Goal: Task Accomplishment & Management: Use online tool/utility

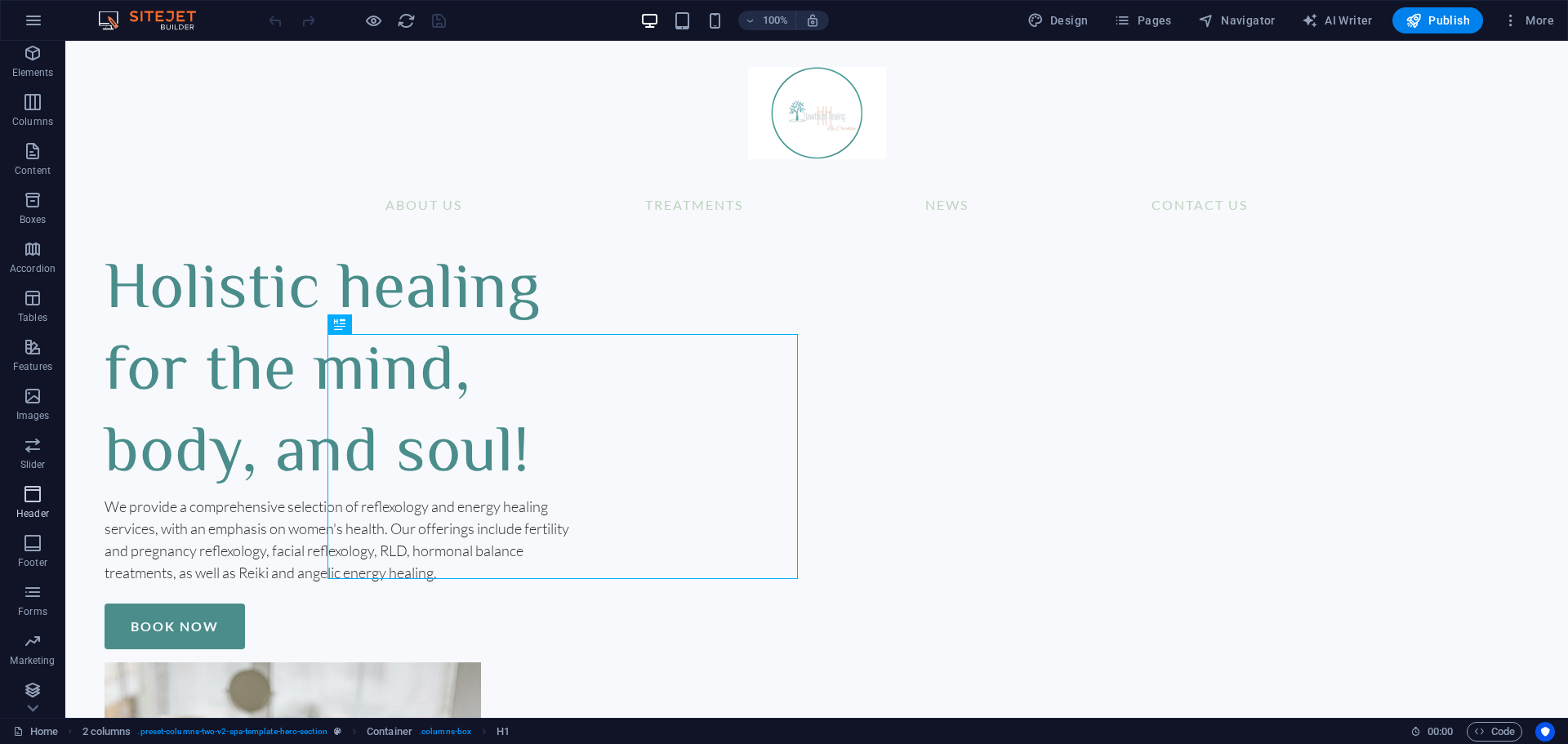
scroll to position [58, 0]
click at [49, 646] on span "Marketing" at bounding box center [33, 645] width 65 height 39
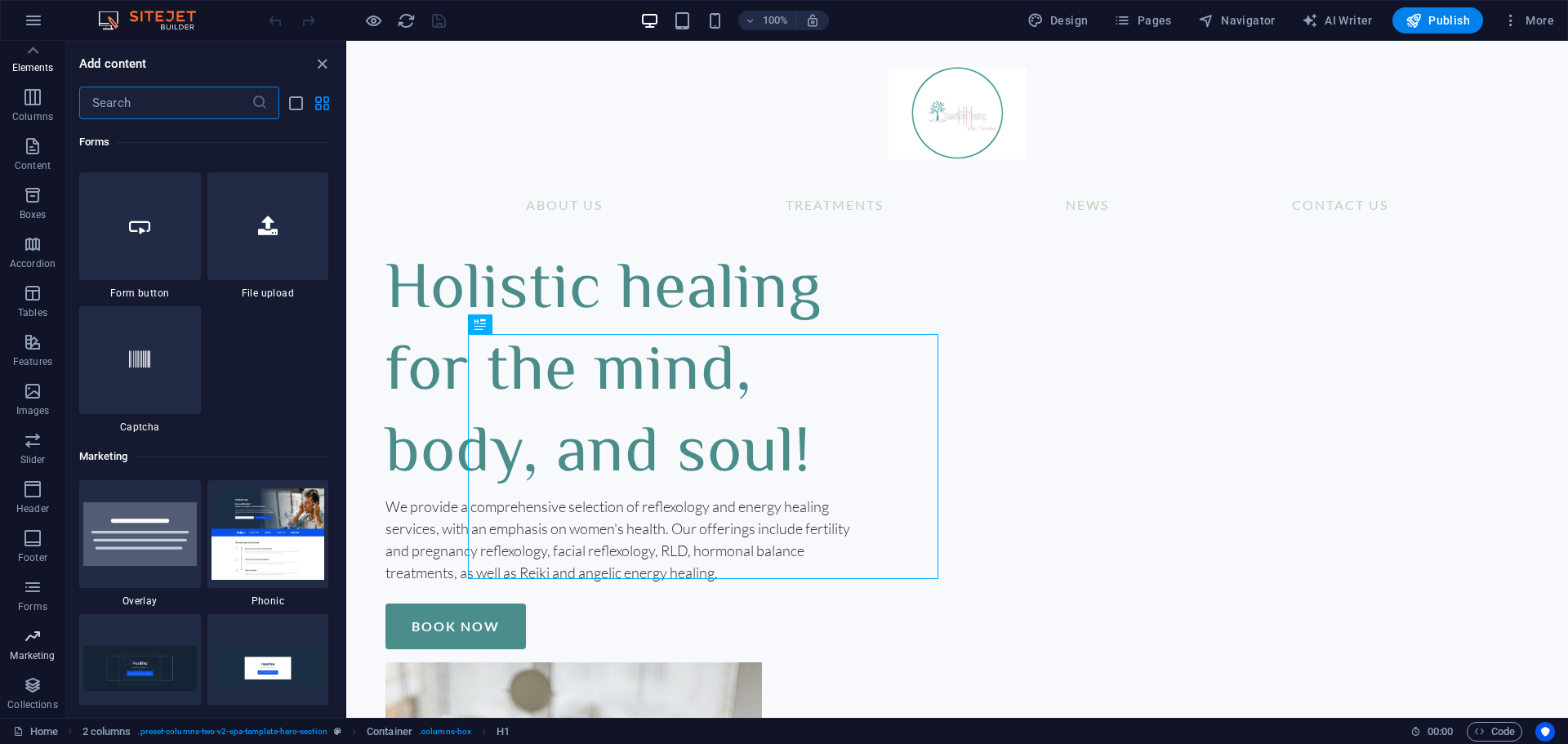
scroll to position [13301, 0]
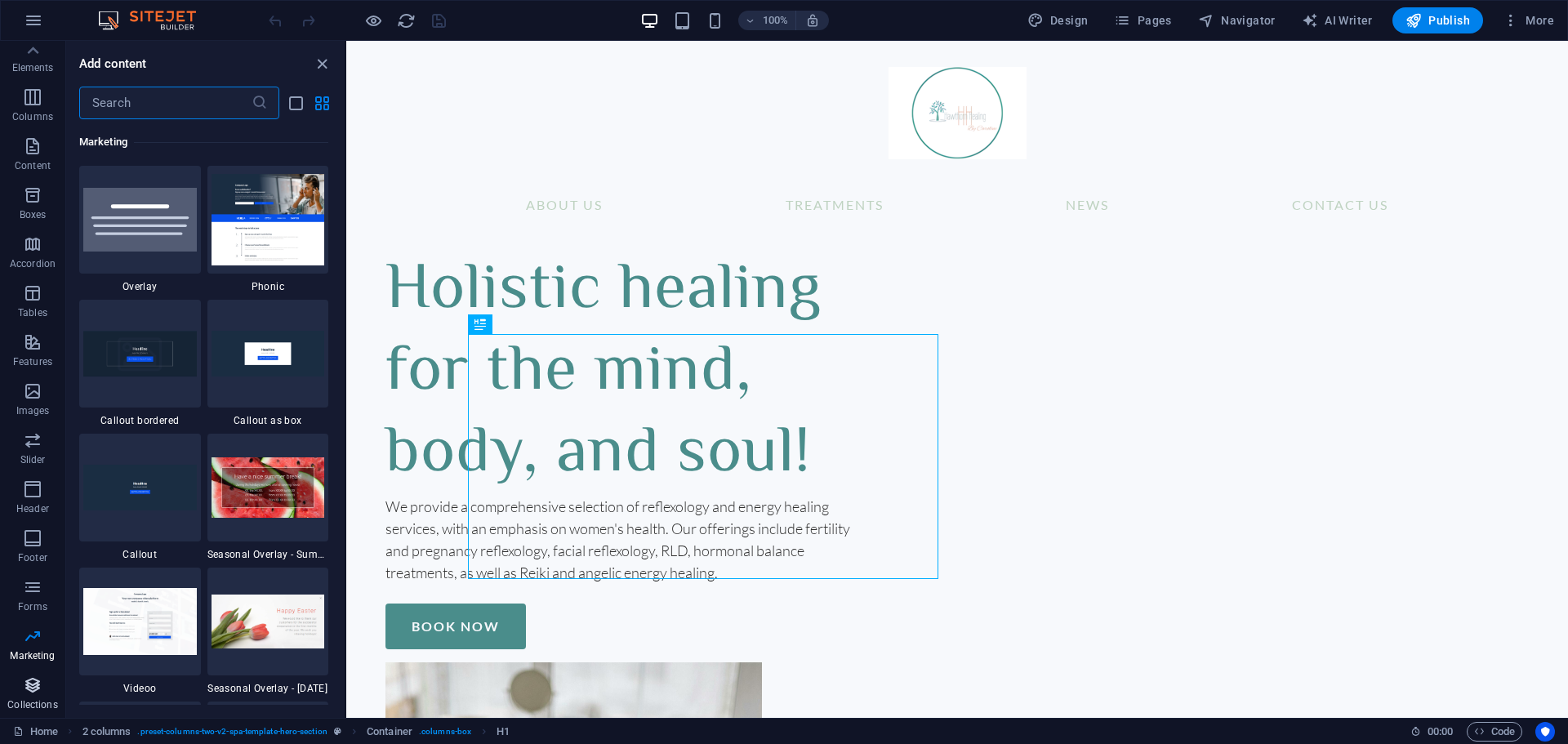
click at [30, 692] on icon "button" at bounding box center [33, 685] width 20 height 20
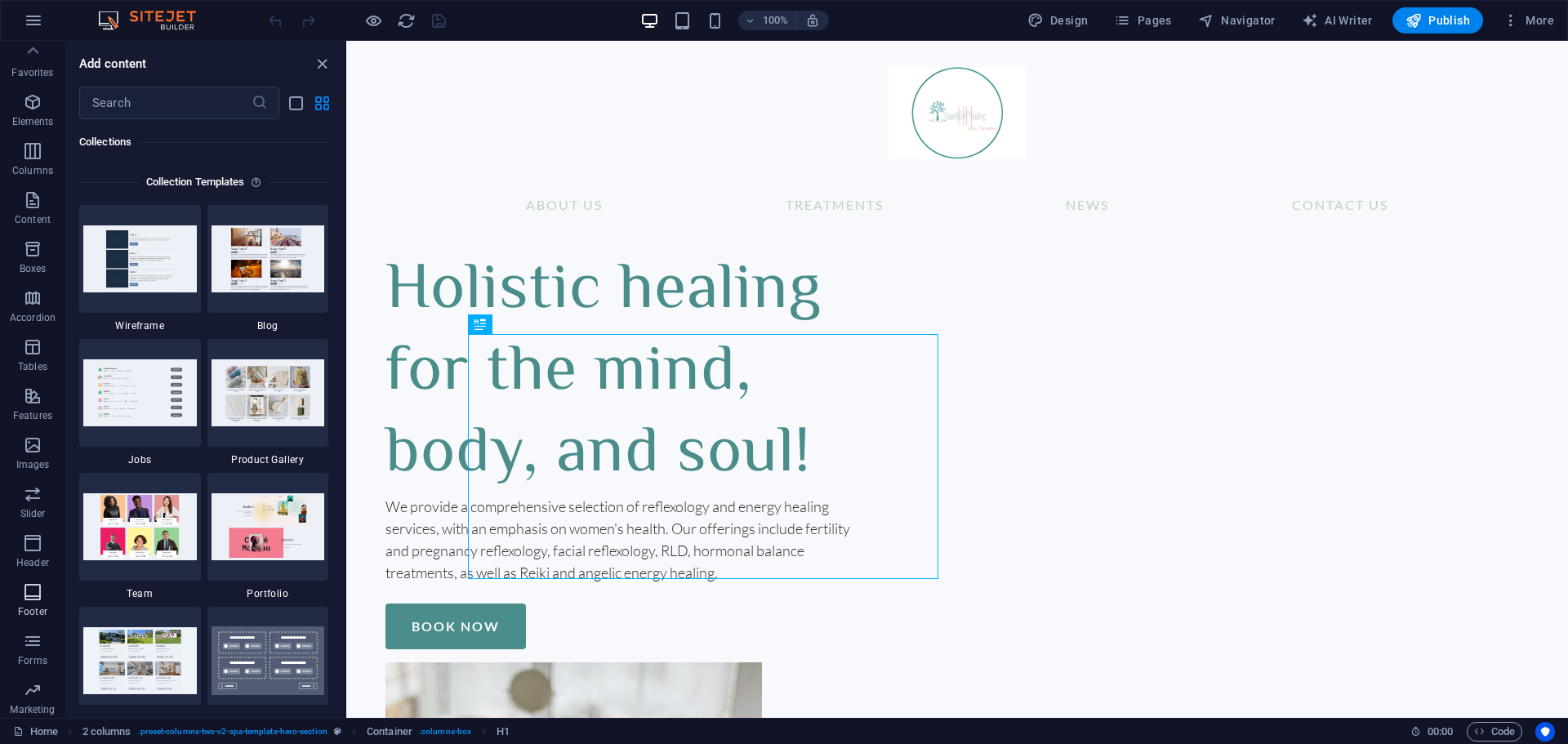
scroll to position [0, 0]
click at [45, 106] on span "Elements" at bounding box center [33, 115] width 65 height 39
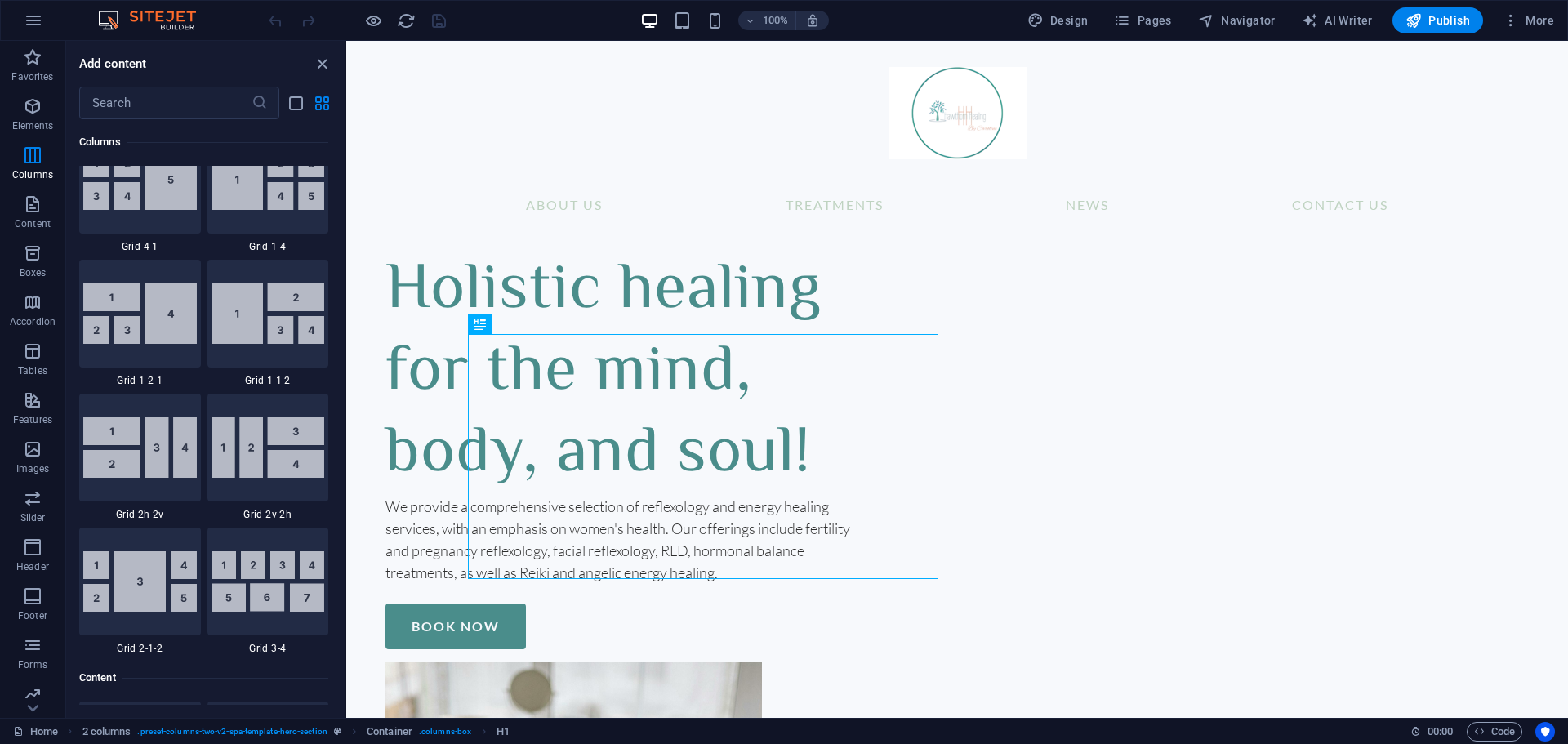
scroll to position [2216, 0]
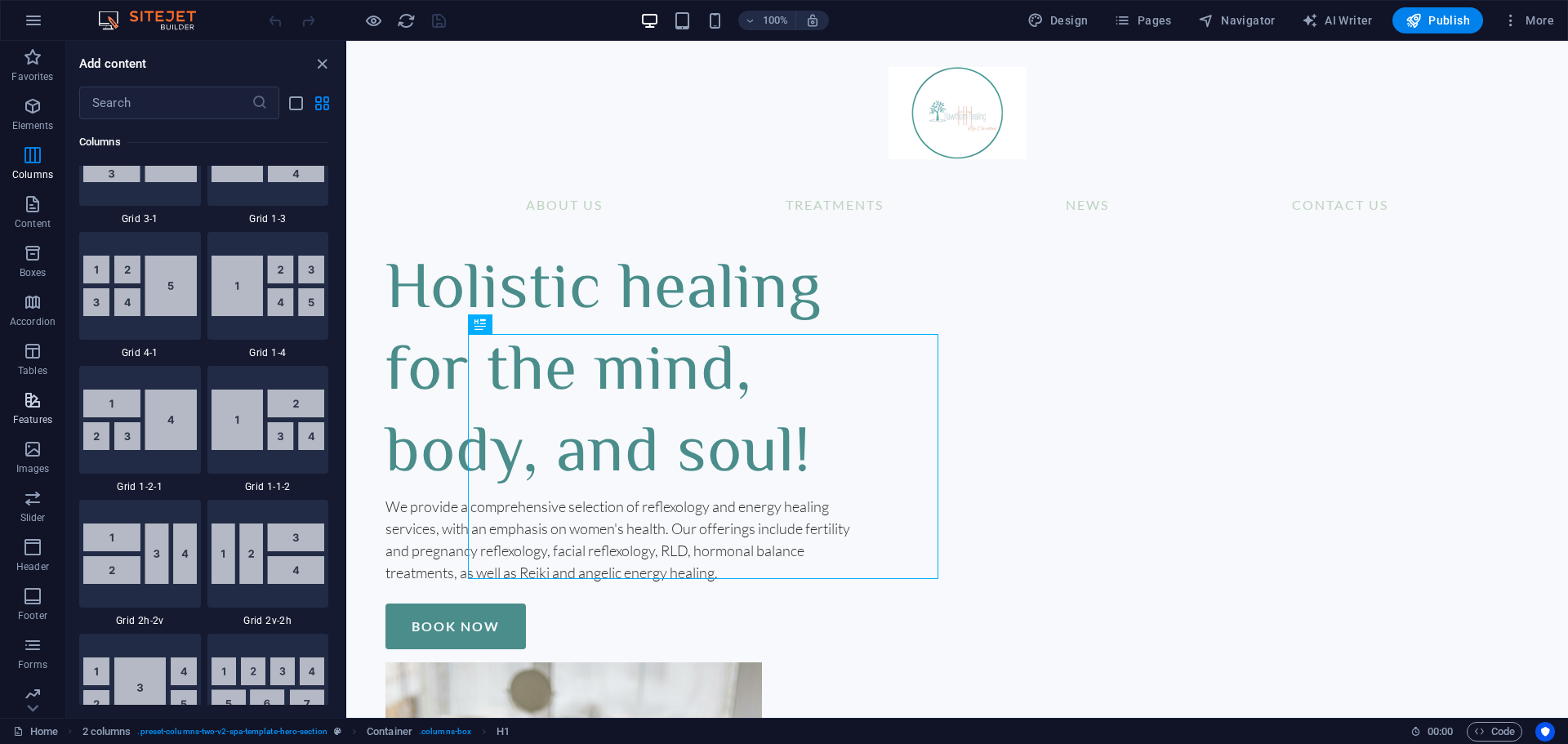
click at [40, 400] on icon "button" at bounding box center [33, 400] width 20 height 20
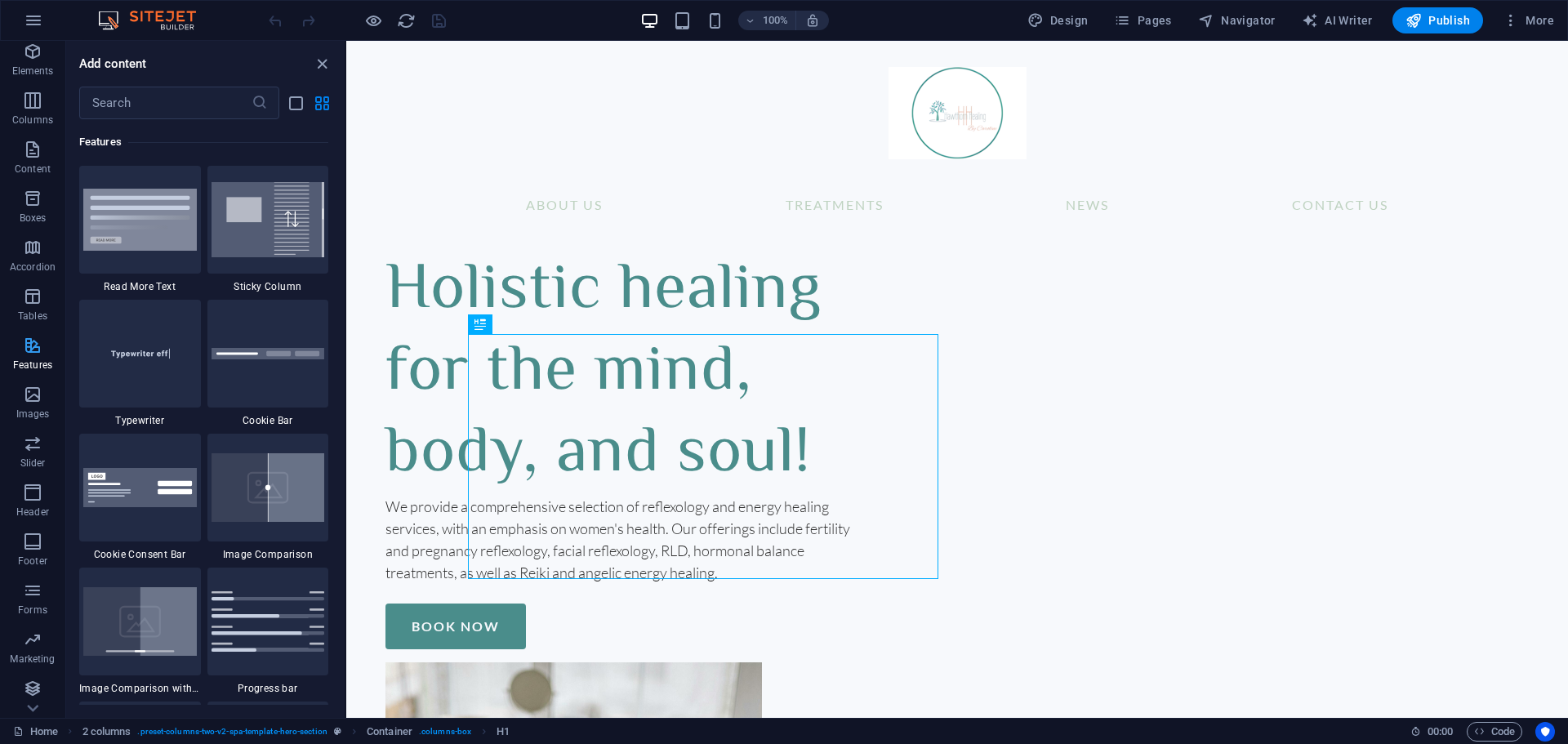
scroll to position [58, 0]
click at [152, 511] on div at bounding box center [140, 487] width 122 height 108
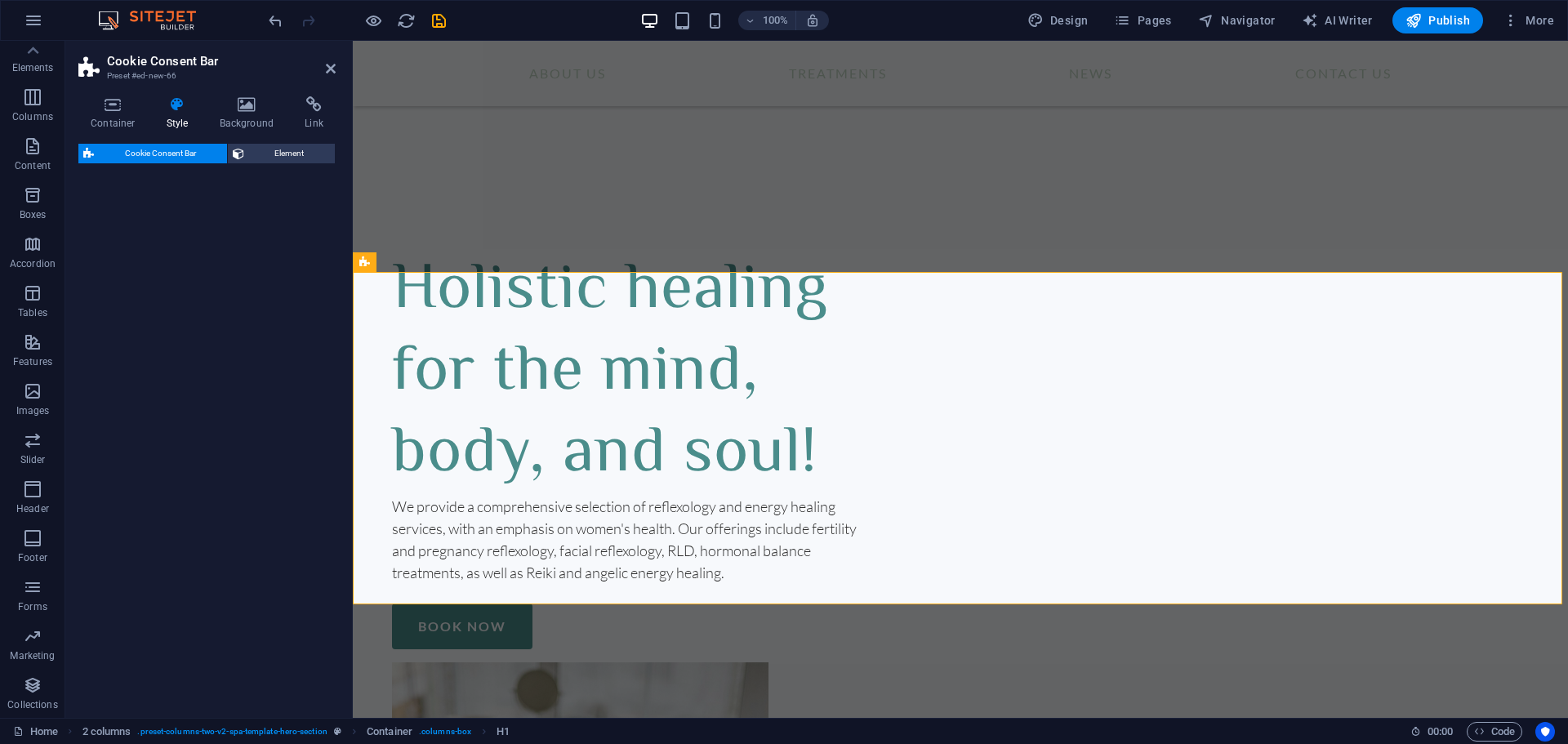
select select "rem"
select select "px"
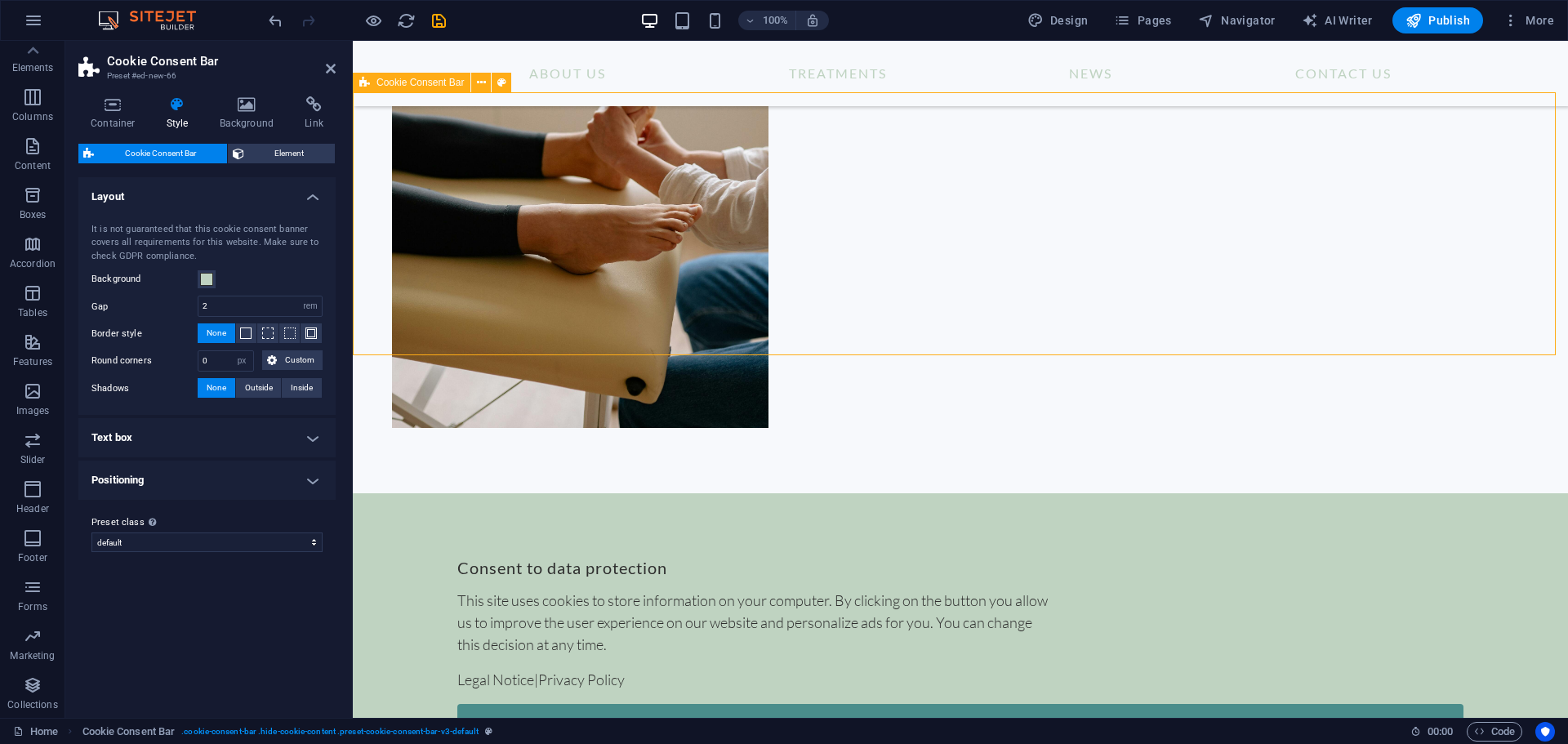
scroll to position [656, 0]
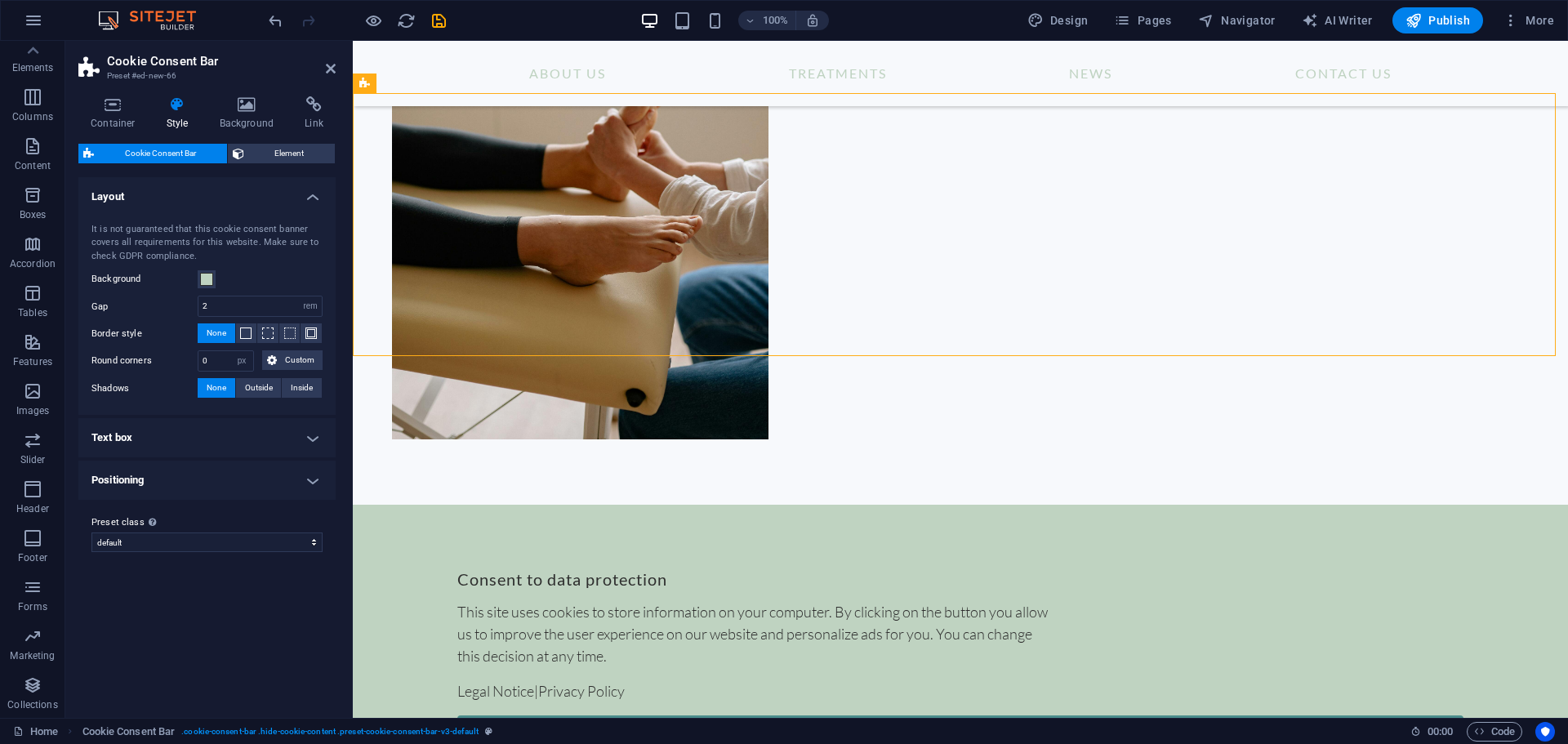
drag, startPoint x: 946, startPoint y: 109, endPoint x: 956, endPoint y: 146, distance: 38.3
click at [956, 504] on div "Consent to data protection This site uses cookies to store information on your …" at bounding box center [960, 688] width 1215 height 367
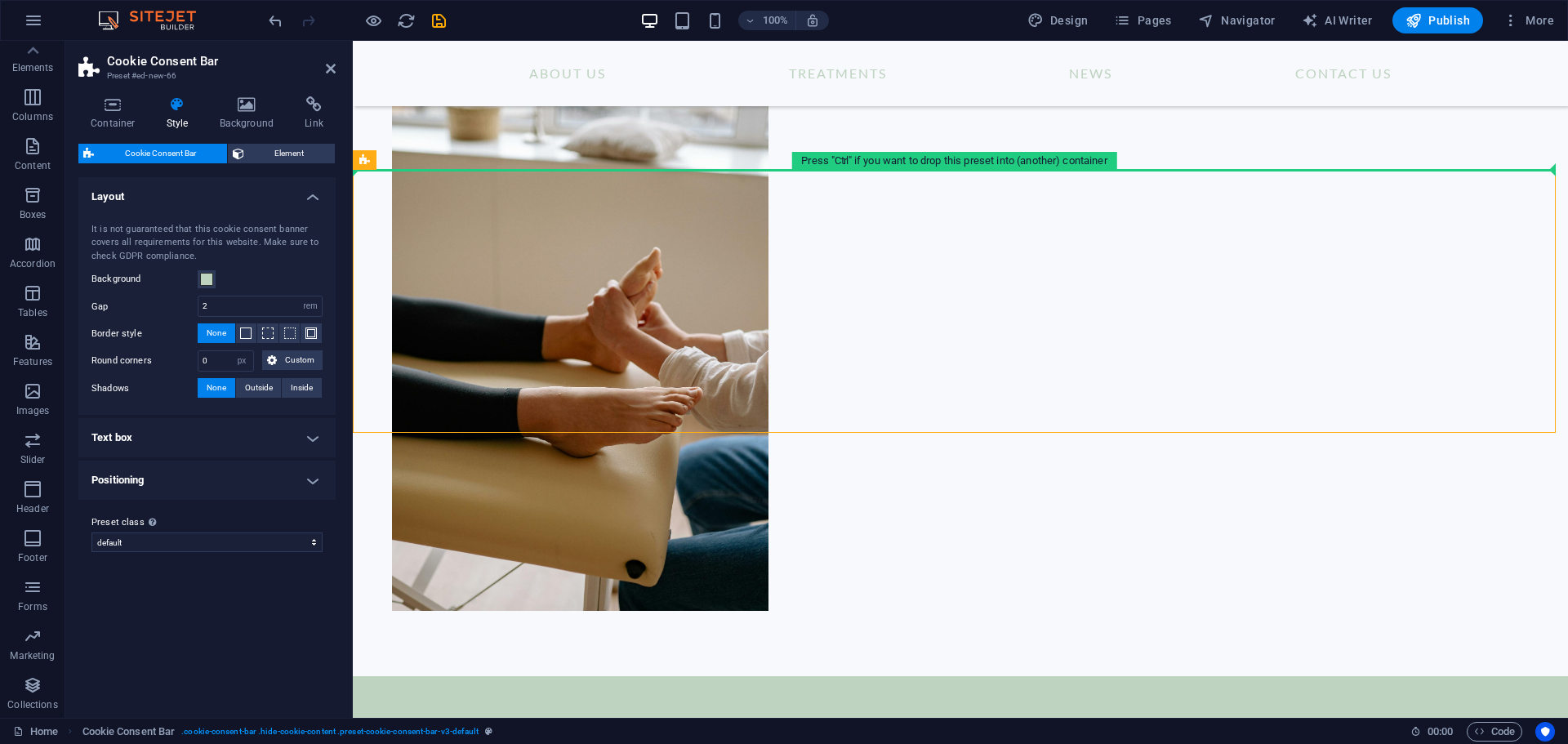
scroll to position [370, 0]
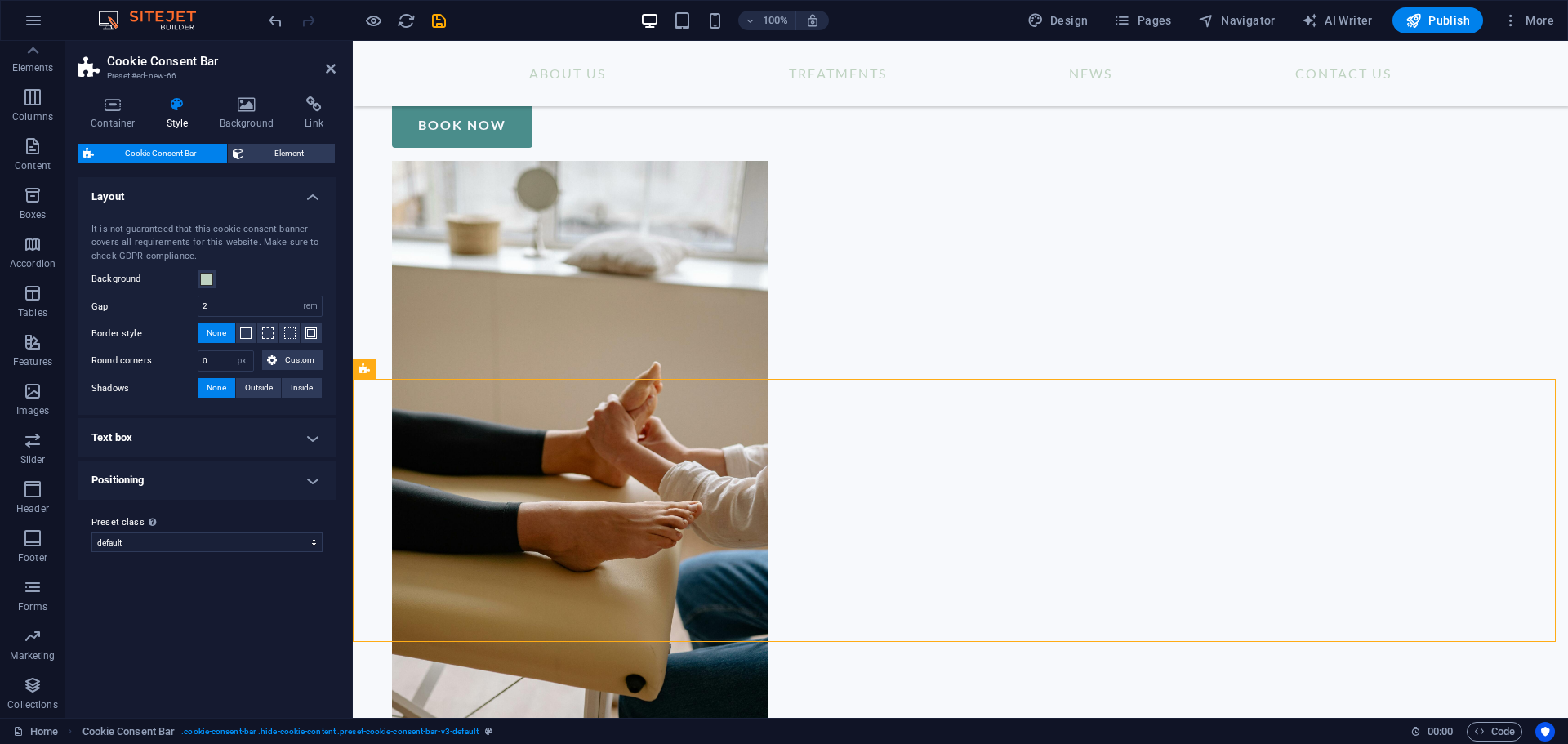
drag, startPoint x: 408, startPoint y: 83, endPoint x: 371, endPoint y: 370, distance: 289.4
click at [371, 370] on div "Cookie Consent Bar" at bounding box center [365, 369] width 24 height 20
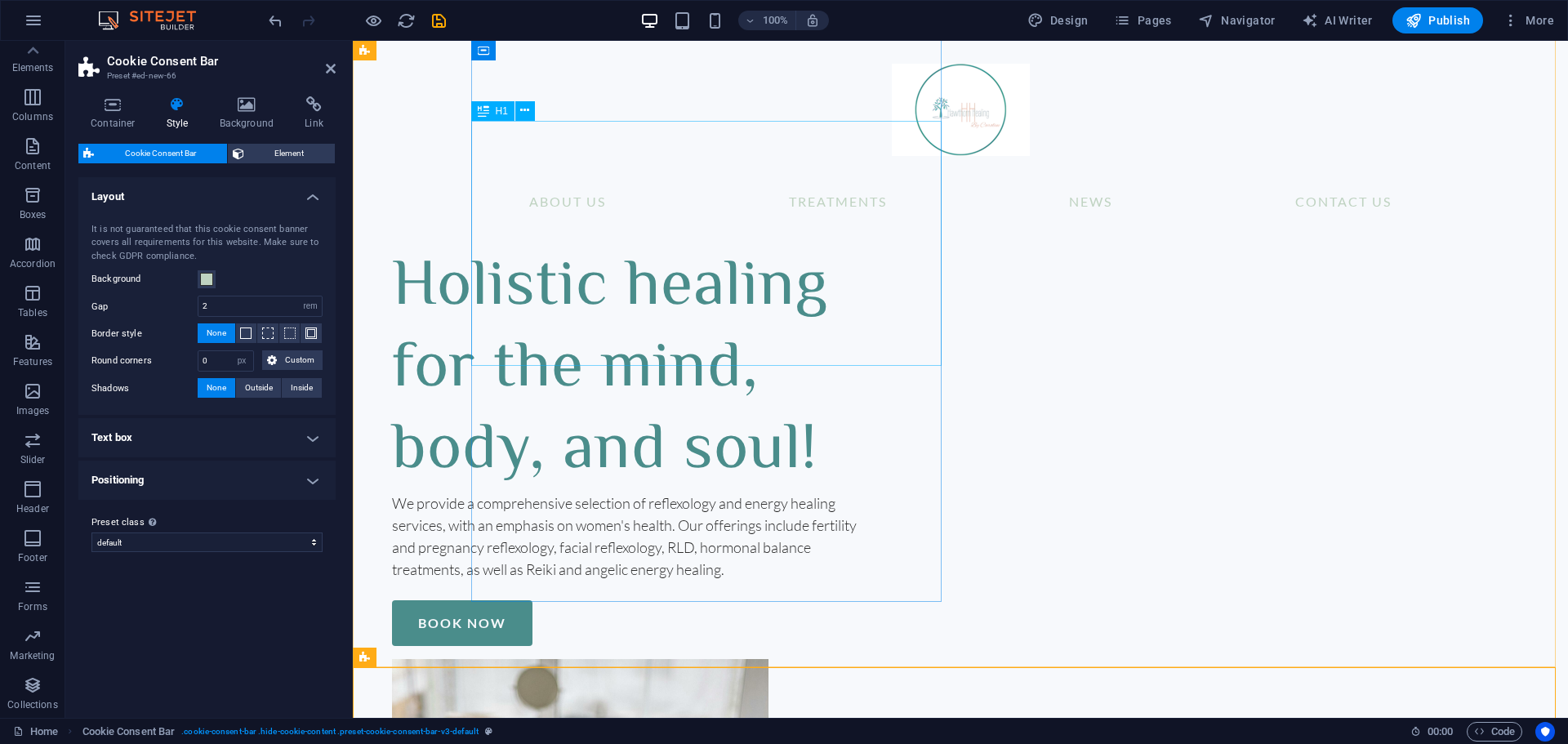
scroll to position [0, 0]
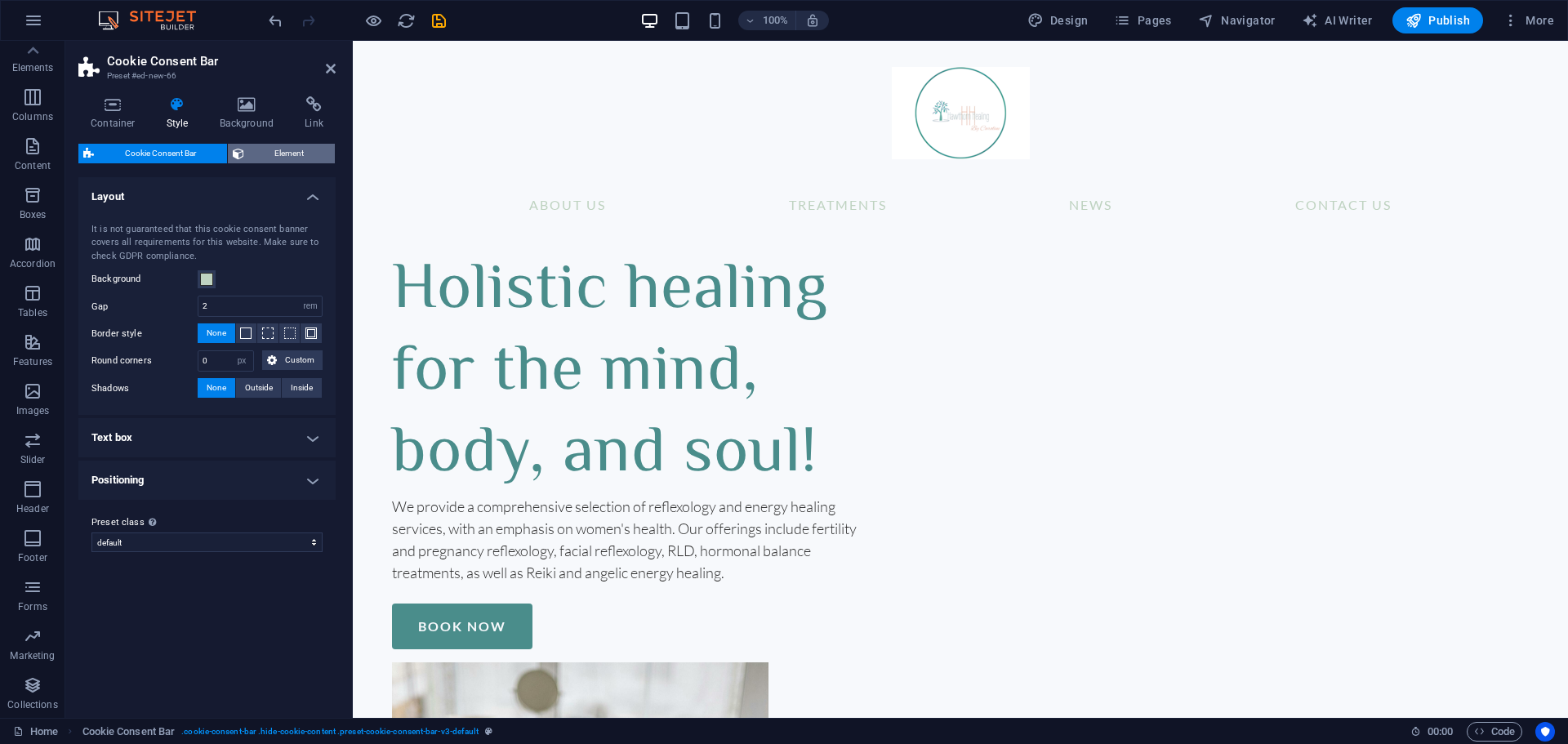
click at [274, 152] on span "Element" at bounding box center [290, 153] width 82 height 20
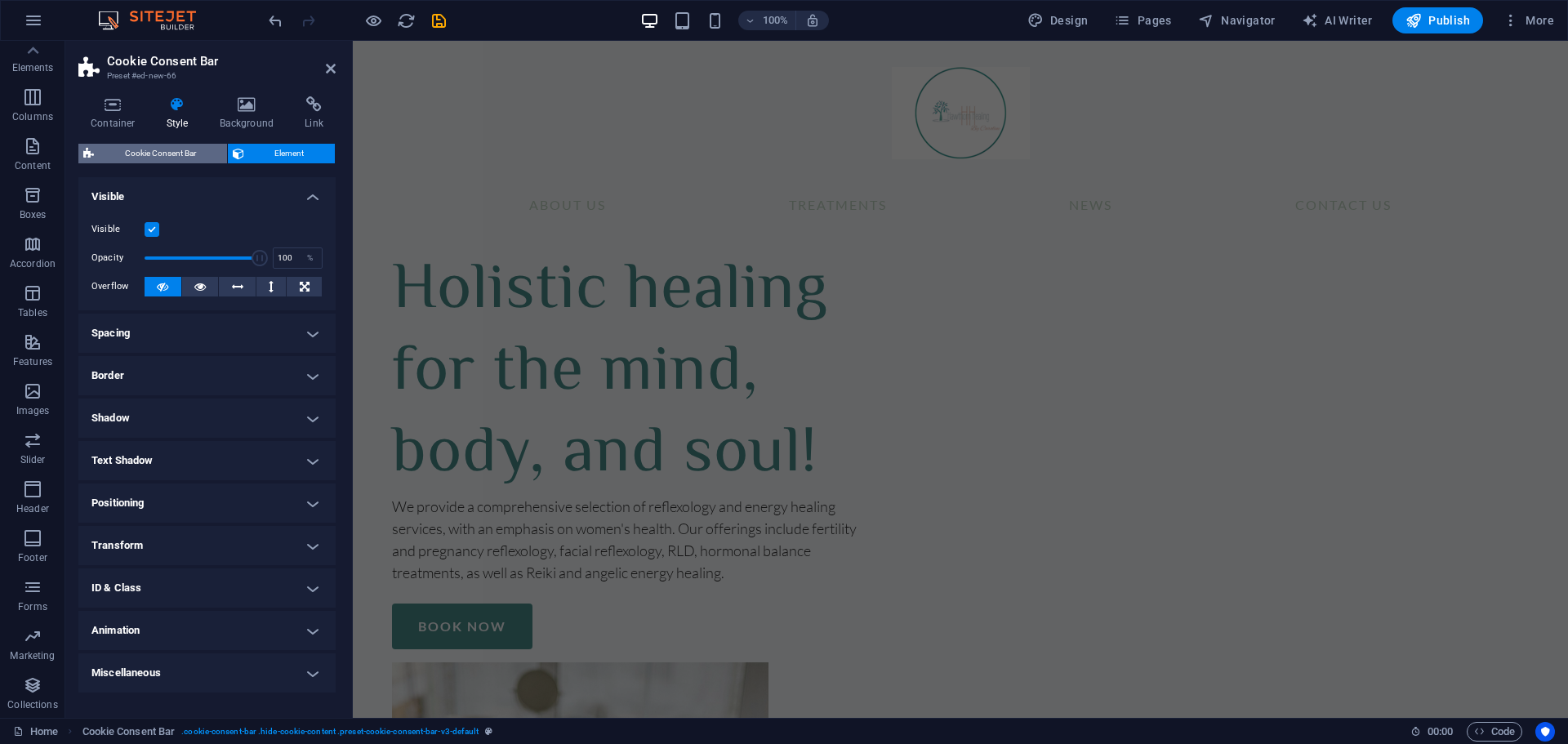
click at [193, 152] on span "Cookie Consent Bar" at bounding box center [161, 153] width 123 height 20
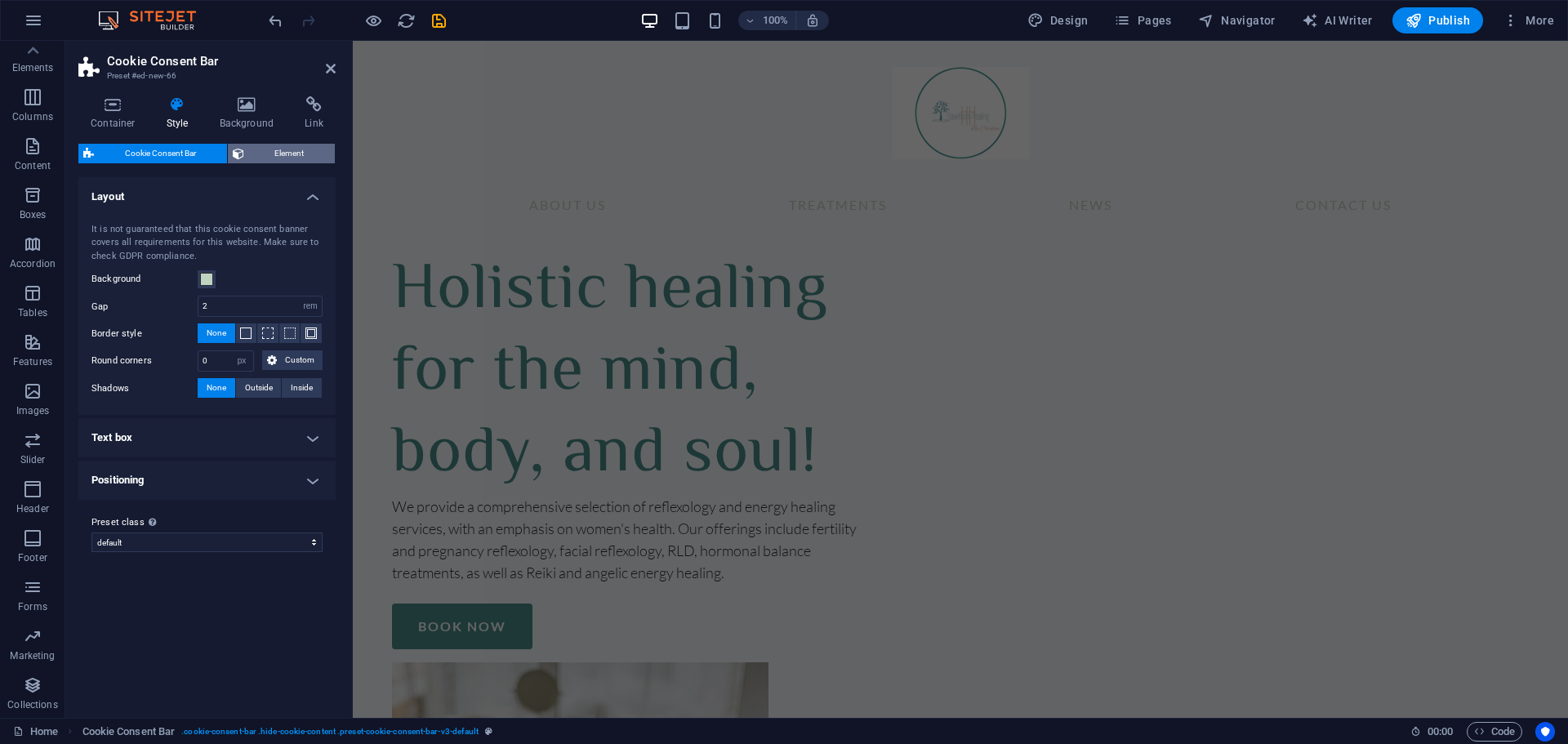
click at [280, 152] on span "Element" at bounding box center [290, 153] width 82 height 20
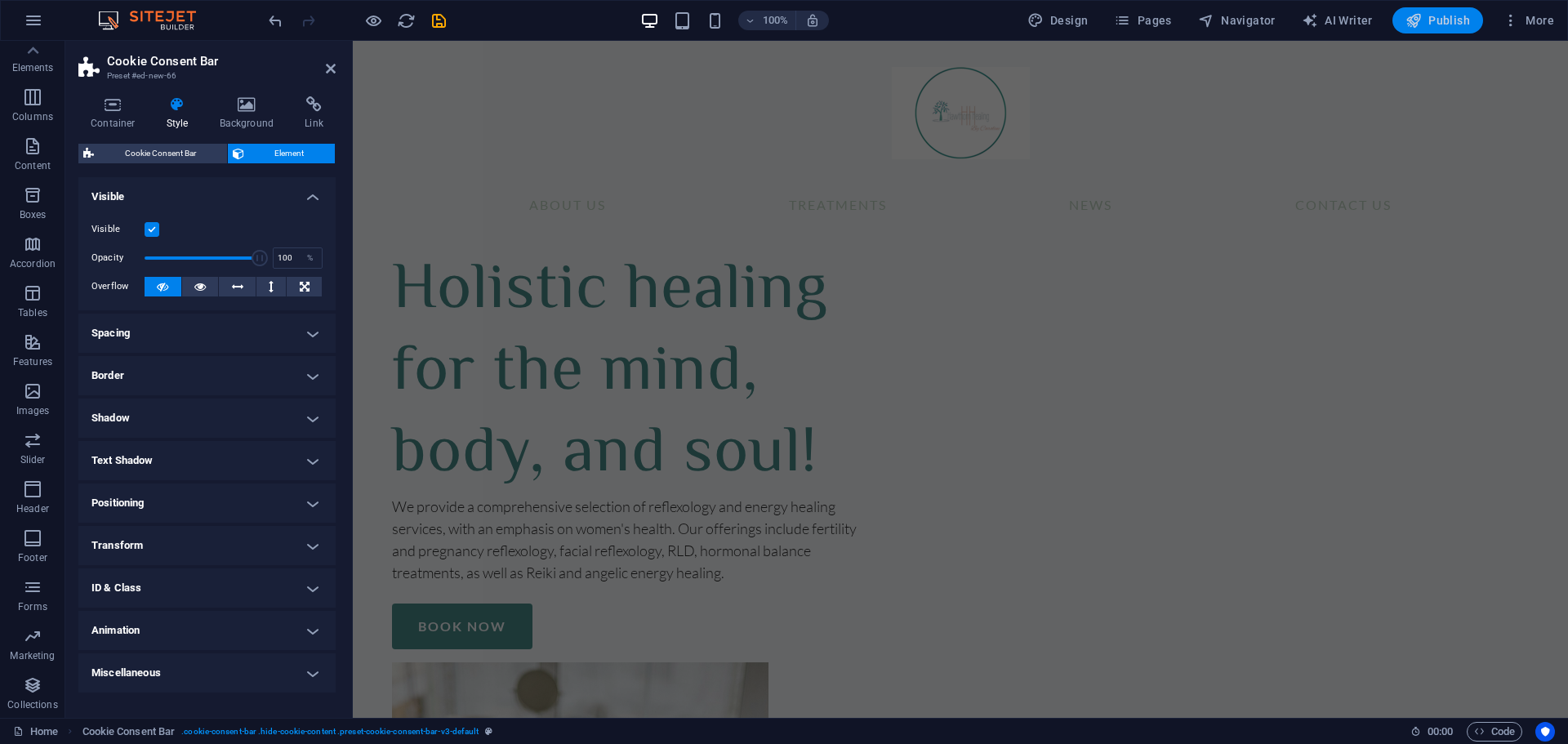
click at [1437, 12] on button "Publish" at bounding box center [1438, 20] width 91 height 26
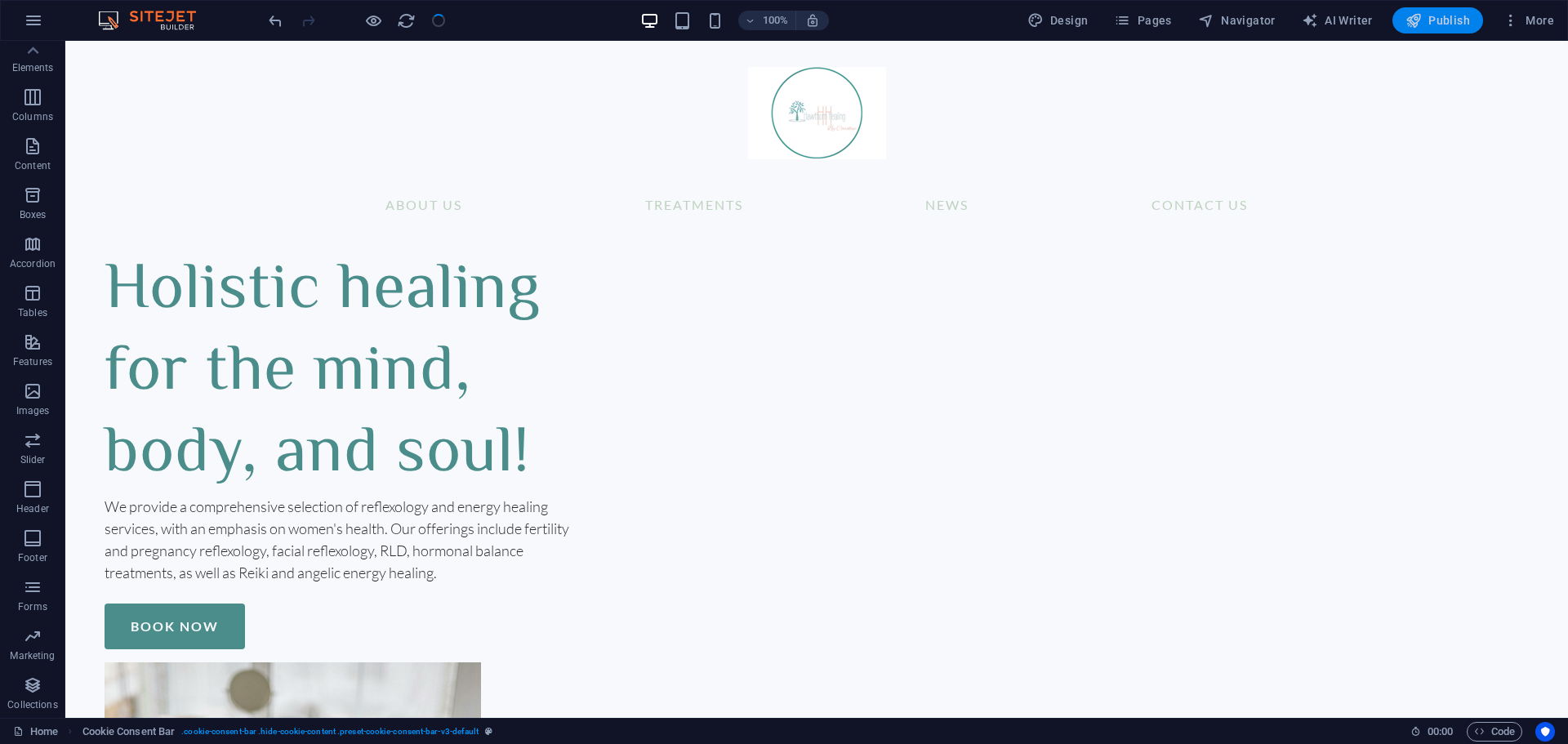
checkbox input "false"
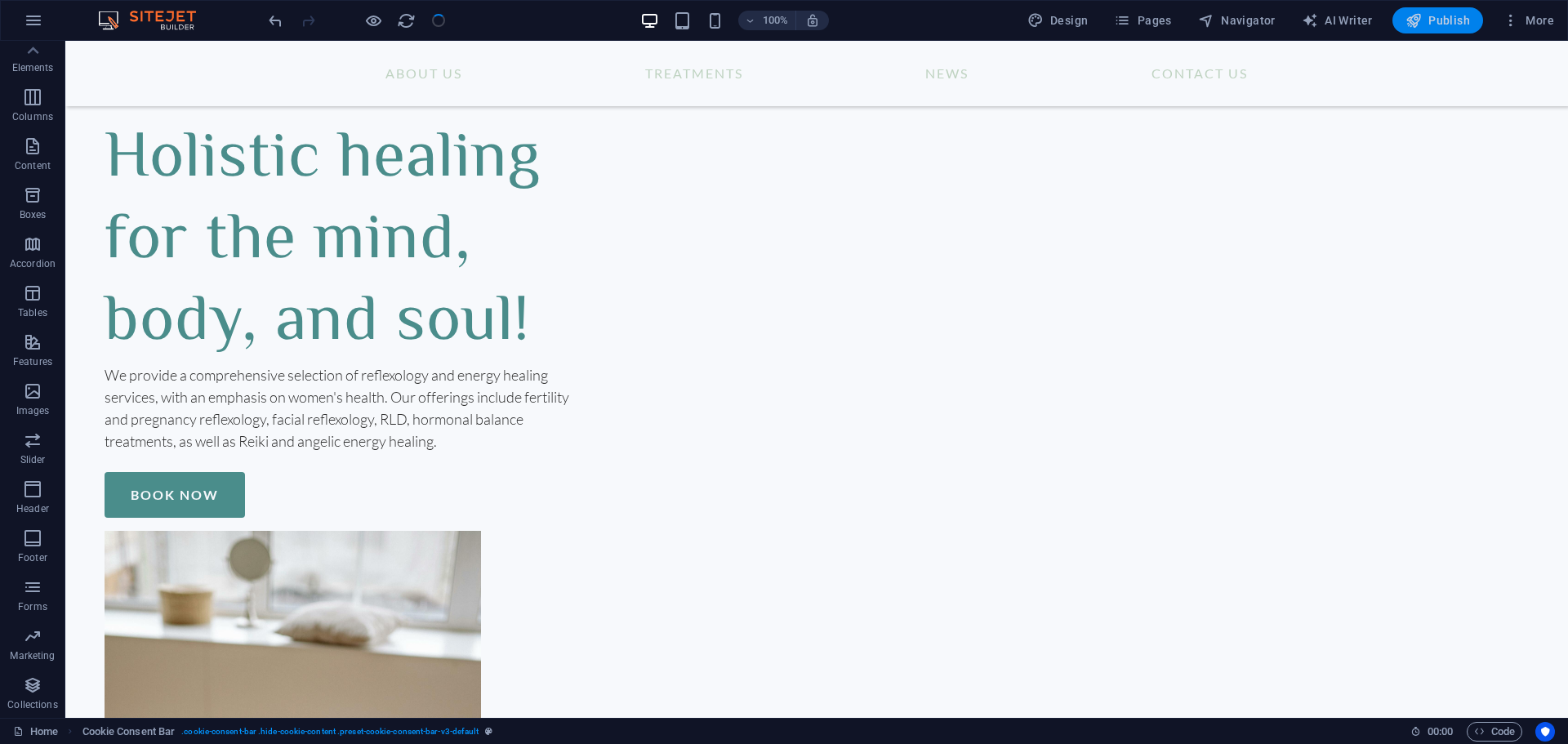
scroll to position [633, 0]
